Goal: Information Seeking & Learning: Find specific fact

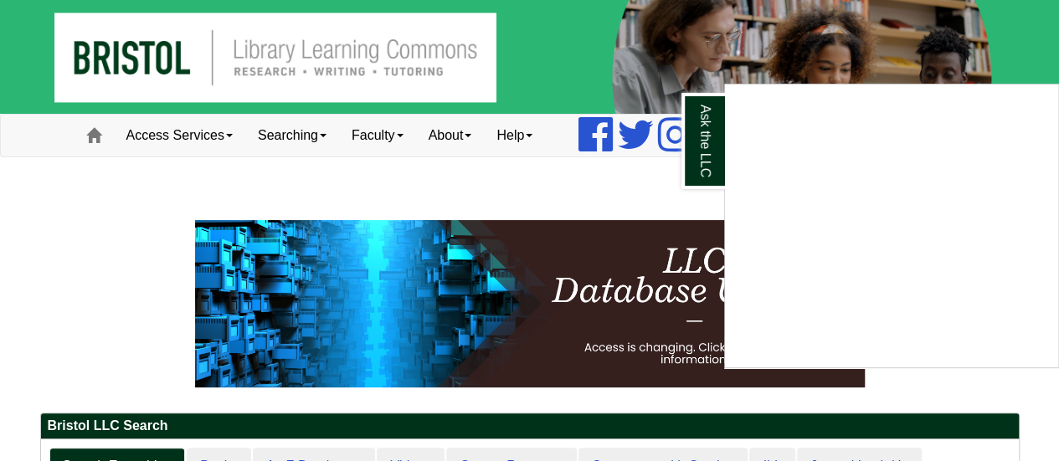
click at [218, 134] on div "Ask the LLC" at bounding box center [529, 230] width 1059 height 461
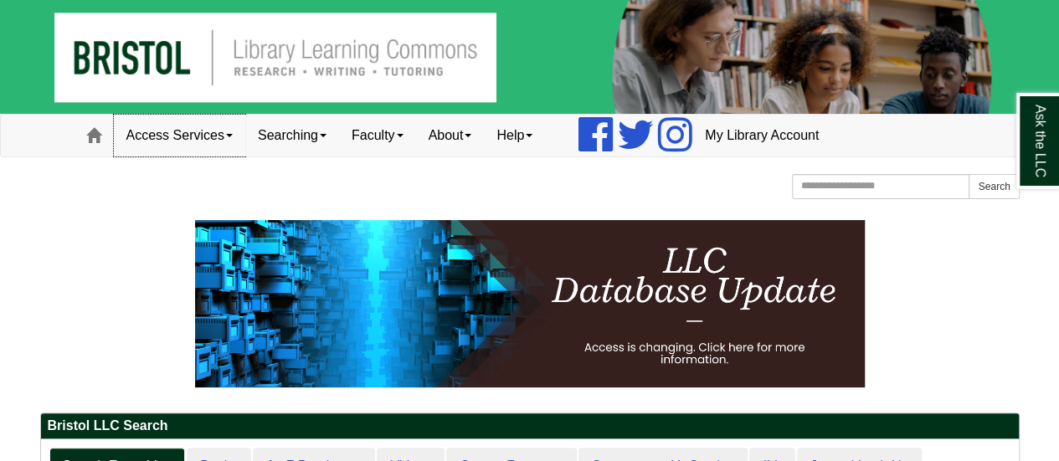
click at [219, 134] on link "Access Services" at bounding box center [179, 136] width 131 height 42
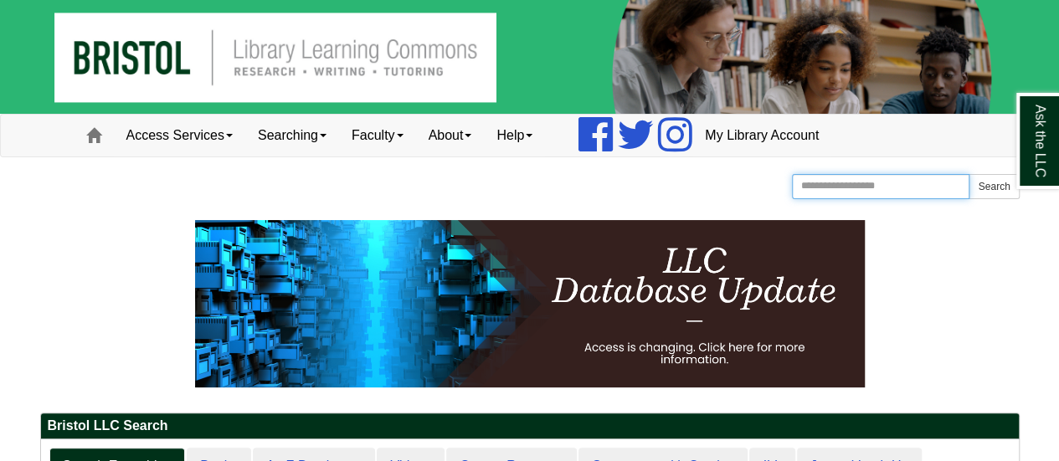
click at [921, 191] on input "Search the Website" at bounding box center [881, 186] width 178 height 25
type input "********"
click at [968, 174] on button "Search" at bounding box center [993, 186] width 50 height 25
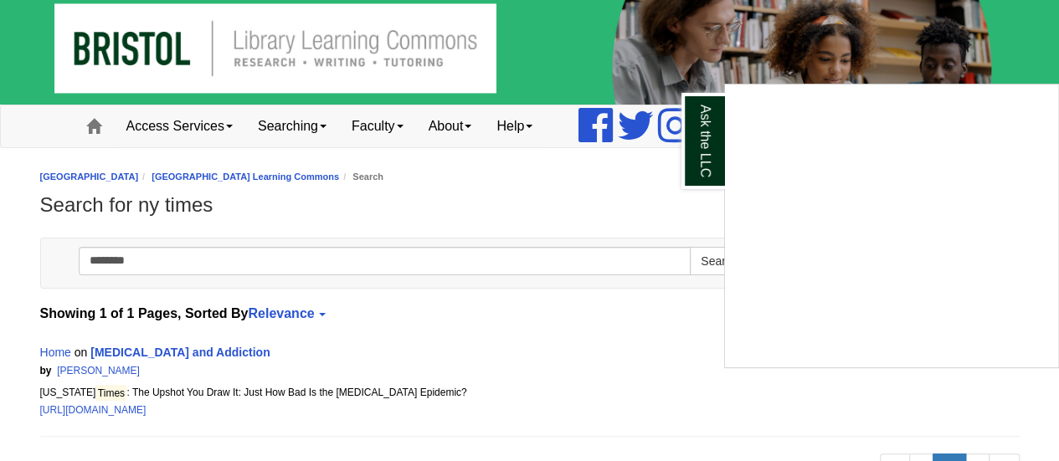
scroll to position [10, 0]
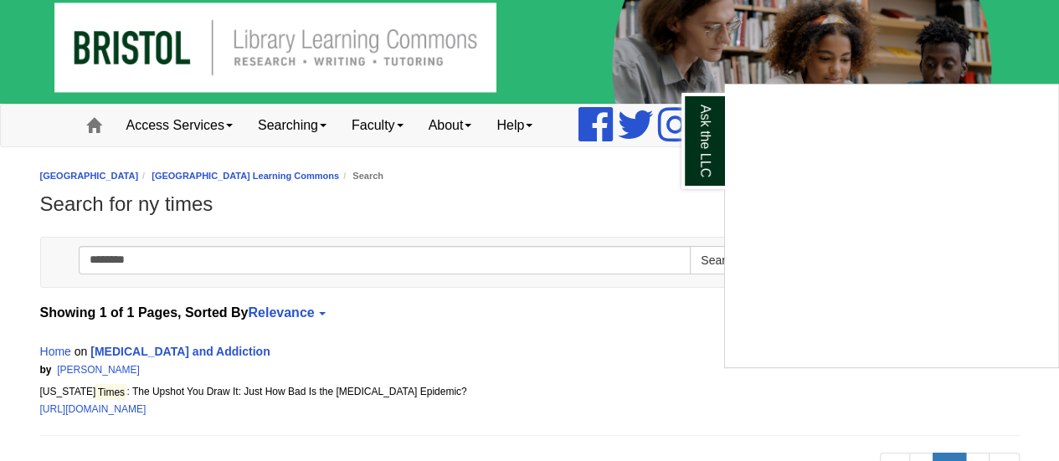
click at [660, 417] on div "Ask the LLC" at bounding box center [529, 230] width 1059 height 461
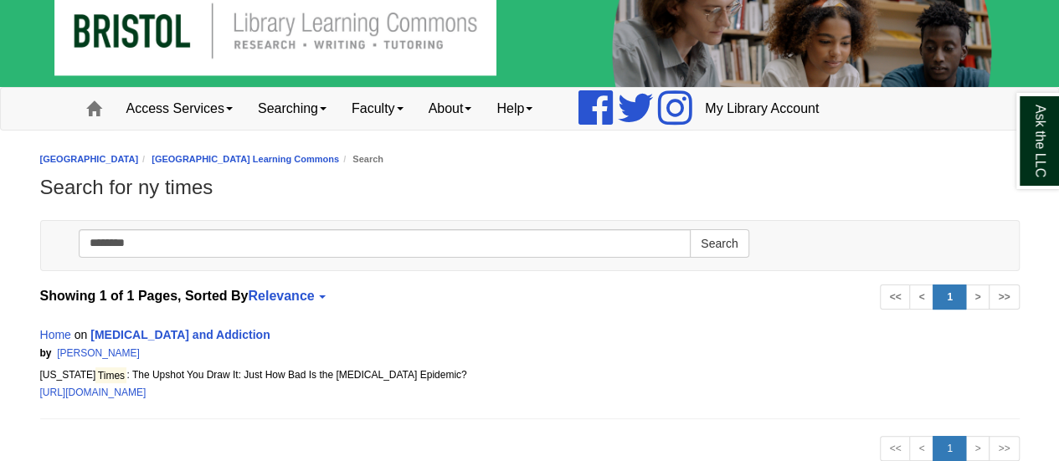
scroll to position [0, 0]
